Goal: Task Accomplishment & Management: Manage account settings

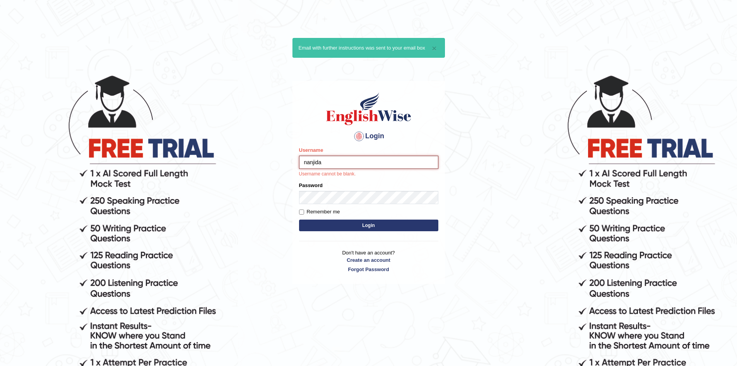
type input "nanjida"
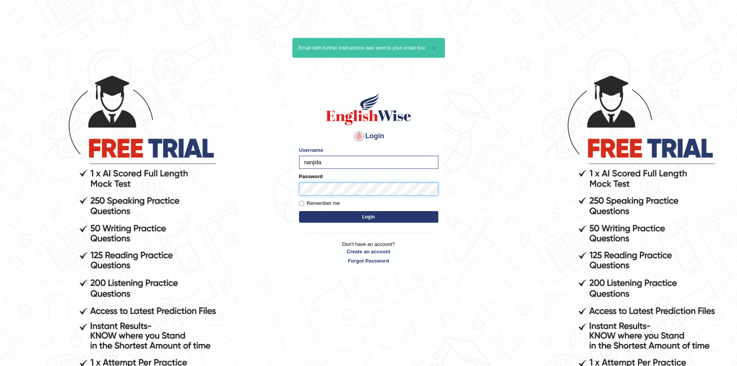
click at [299, 211] on button "Login" at bounding box center [368, 217] width 139 height 12
click at [331, 201] on label "Remember me" at bounding box center [319, 203] width 41 height 8
click at [304, 201] on input "Remember me" at bounding box center [301, 203] width 5 height 5
checkbox input "true"
click at [364, 214] on button "Login" at bounding box center [368, 217] width 139 height 12
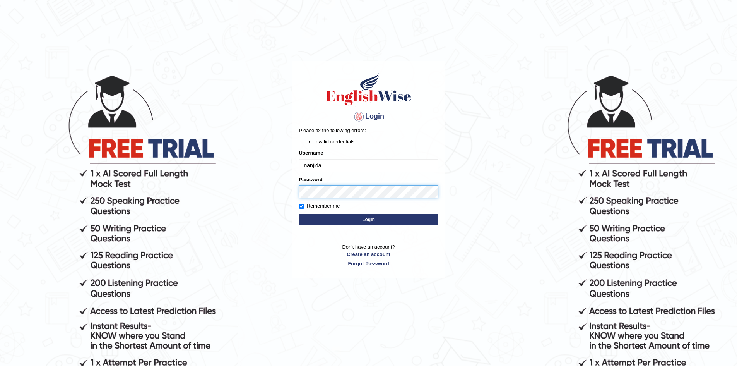
click at [271, 215] on body "Login Please fix the following errors: Invalid credentials Username nanjida Pas…" at bounding box center [368, 220] width 737 height 366
click at [299, 214] on button "Login" at bounding box center [368, 220] width 139 height 12
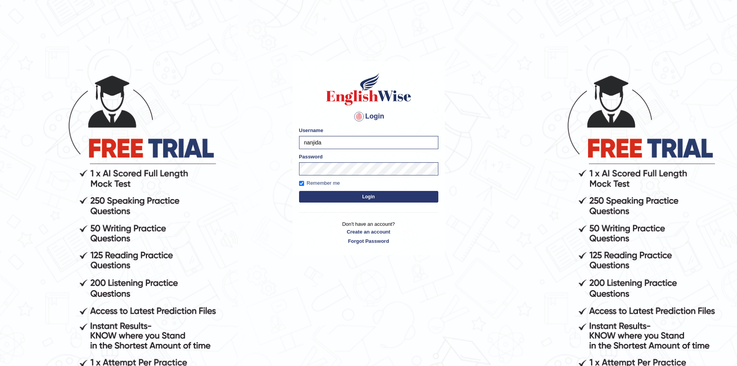
click at [377, 194] on button "Login" at bounding box center [368, 197] width 139 height 12
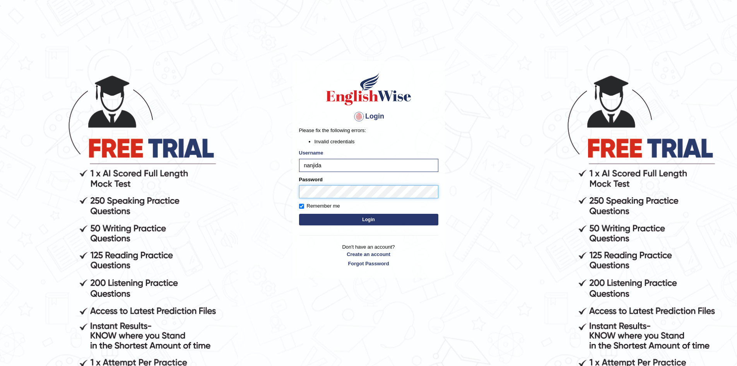
click at [290, 199] on body "Login Please fix the following errors: Invalid credentials Username nanjida Pas…" at bounding box center [368, 220] width 737 height 366
click at [299, 214] on button "Login" at bounding box center [368, 220] width 139 height 12
click at [354, 173] on form "Please fix the following errors: Invalid credentials Username nanjida Password …" at bounding box center [368, 177] width 139 height 100
click at [353, 170] on input "nanjida" at bounding box center [368, 165] width 139 height 13
type input "nanjida_tang"
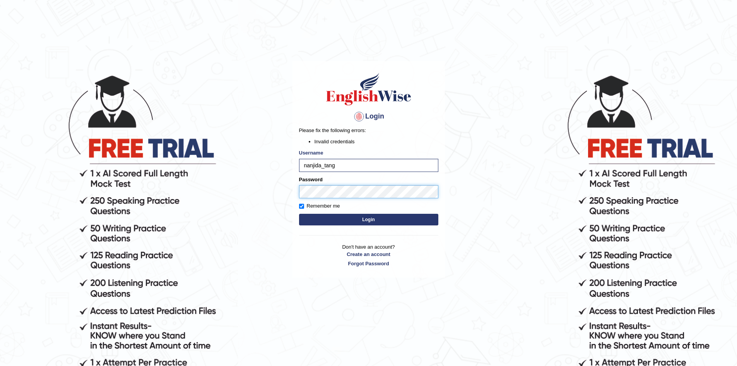
click at [299, 214] on button "Login" at bounding box center [368, 220] width 139 height 12
click at [216, 204] on body "Login Please fix the following errors: Invalid credentials Username nanjida_tan…" at bounding box center [368, 220] width 737 height 366
click at [299, 214] on button "Login" at bounding box center [368, 220] width 139 height 12
click at [361, 221] on button "Login" at bounding box center [368, 220] width 139 height 12
click at [238, 192] on body "Login Please fix the following errors: Invalid credentials Username nanjida_tan…" at bounding box center [368, 220] width 737 height 366
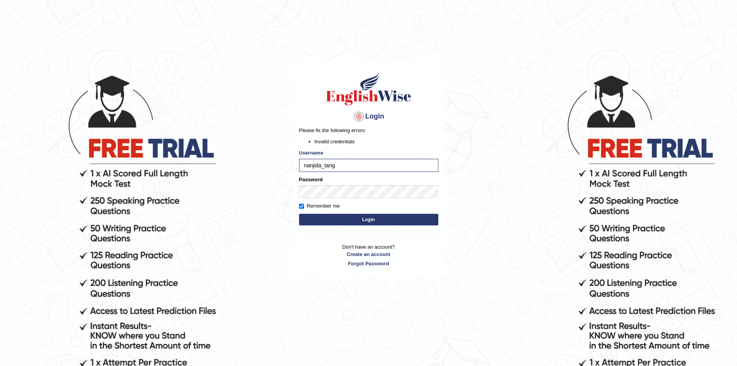
click at [299, 214] on button "Login" at bounding box center [368, 220] width 139 height 12
click at [0, 137] on body "Login Please fix the following errors: Invalid credentials Username nanjida_tan…" at bounding box center [368, 220] width 737 height 366
click at [299, 214] on button "Login" at bounding box center [368, 220] width 139 height 12
click at [235, 194] on body "Login Please fix the following errors: Invalid credentials Username nanjida_tan…" at bounding box center [368, 220] width 737 height 366
click at [299, 214] on button "Login" at bounding box center [368, 220] width 139 height 12
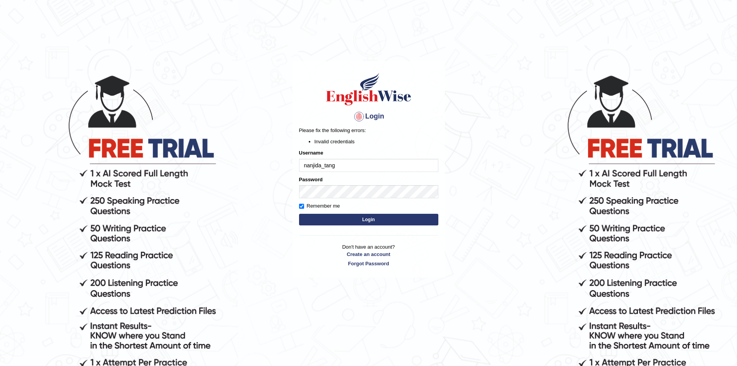
click at [359, 199] on form "Please fix the following errors: Invalid credentials Username nanjida_tang Pass…" at bounding box center [368, 177] width 139 height 100
click at [110, 197] on body "Login Please fix the following errors: Invalid credentials Username nanjida_tan…" at bounding box center [368, 220] width 737 height 366
click at [299, 214] on button "Login" at bounding box center [368, 220] width 139 height 12
drag, startPoint x: 280, startPoint y: 183, endPoint x: 239, endPoint y: 186, distance: 41.1
click at [231, 186] on body "Login Please fix the following errors: Invalid credentials Username nanjida_tan…" at bounding box center [368, 220] width 737 height 366
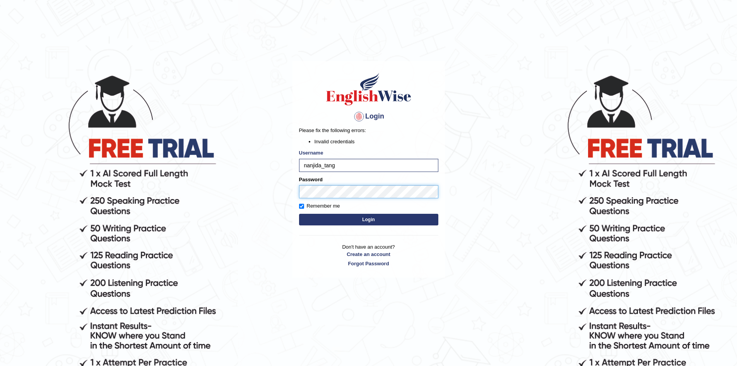
click at [172, 163] on body "Login Please fix the following errors: Invalid credentials Username nanjida_tan…" at bounding box center [368, 220] width 737 height 366
click at [299, 214] on button "Login" at bounding box center [368, 220] width 139 height 12
drag, startPoint x: 347, startPoint y: 164, endPoint x: 234, endPoint y: 168, distance: 113.4
click at [234, 168] on body "Login Please fix the following errors: Invalid credentials Username nanjida_tan…" at bounding box center [368, 220] width 737 height 366
click at [49, 217] on body "Login Please fix the following errors: Invalid credentials Username Password Re…" at bounding box center [368, 220] width 737 height 366
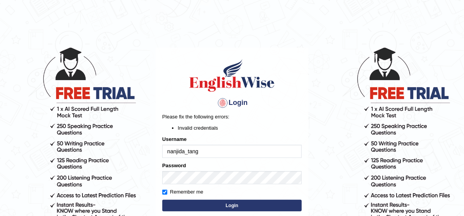
click at [293, 133] on form "Please fix the following errors: Invalid credentials Username nanjida_tang Pass…" at bounding box center [231, 163] width 139 height 100
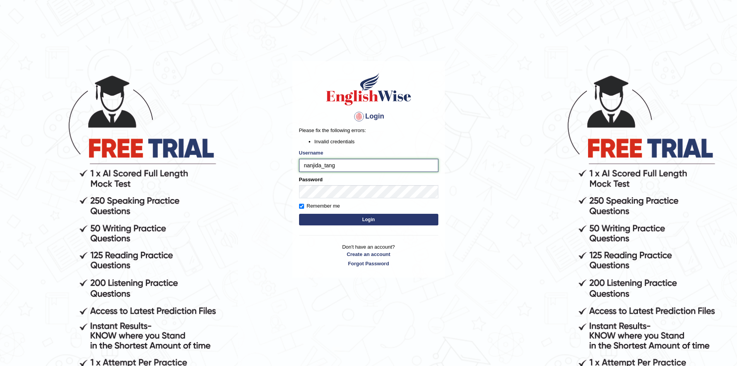
drag, startPoint x: 346, startPoint y: 169, endPoint x: 282, endPoint y: 156, distance: 65.0
click at [282, 156] on body "Login Please fix the following errors: Invalid credentials Username nanjida_tan…" at bounding box center [368, 220] width 737 height 366
type input "jidapa@"
